Goal: Transaction & Acquisition: Purchase product/service

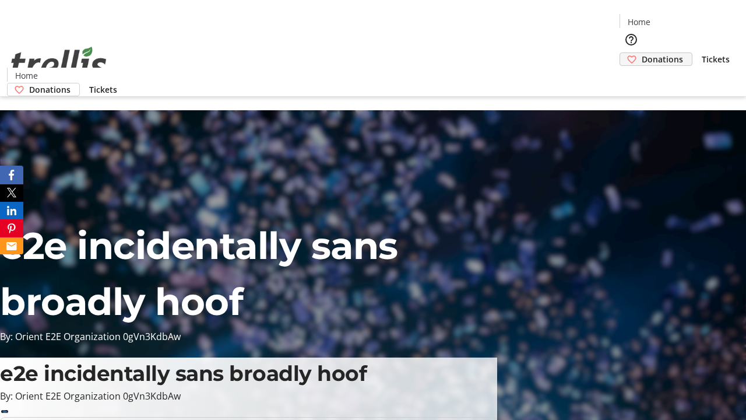
click at [642, 53] on span "Donations" at bounding box center [662, 59] width 41 height 12
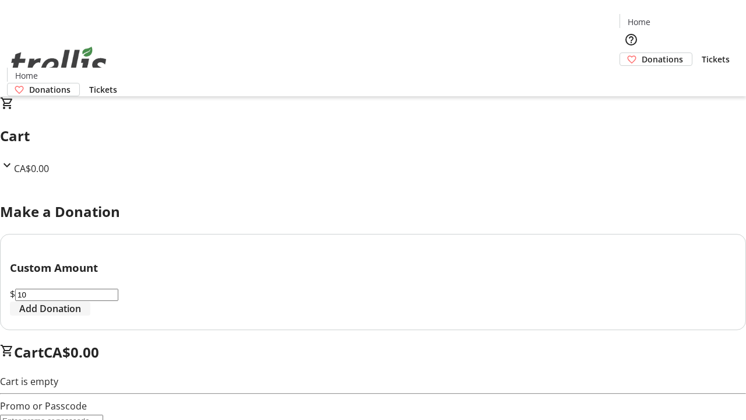
click at [81, 315] on span "Add Donation" at bounding box center [50, 308] width 62 height 14
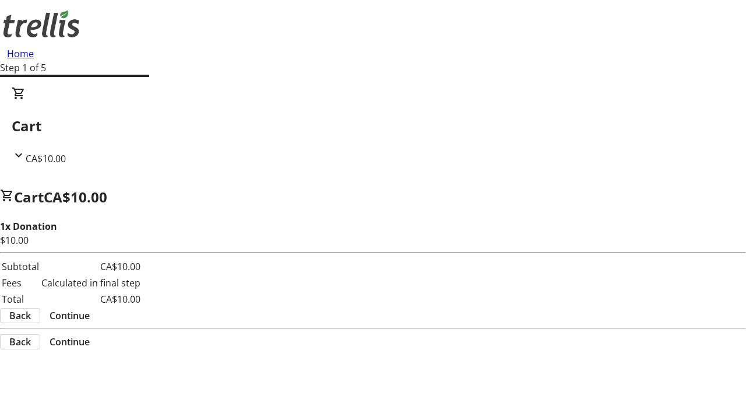
select select "CA"
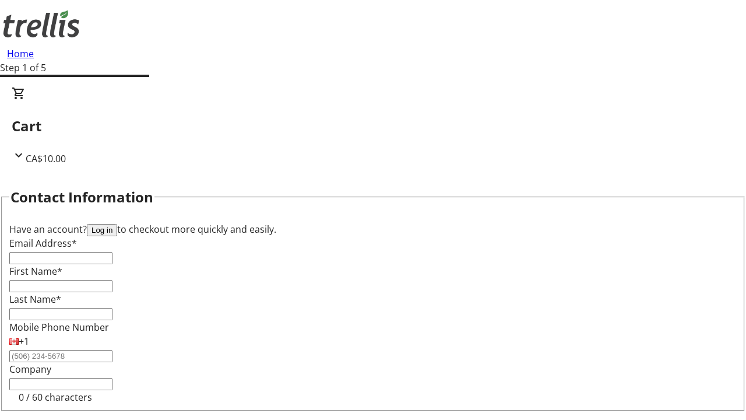
click at [117, 224] on button "Log in" at bounding box center [102, 230] width 30 height 12
